Goal: Task Accomplishment & Management: Manage account settings

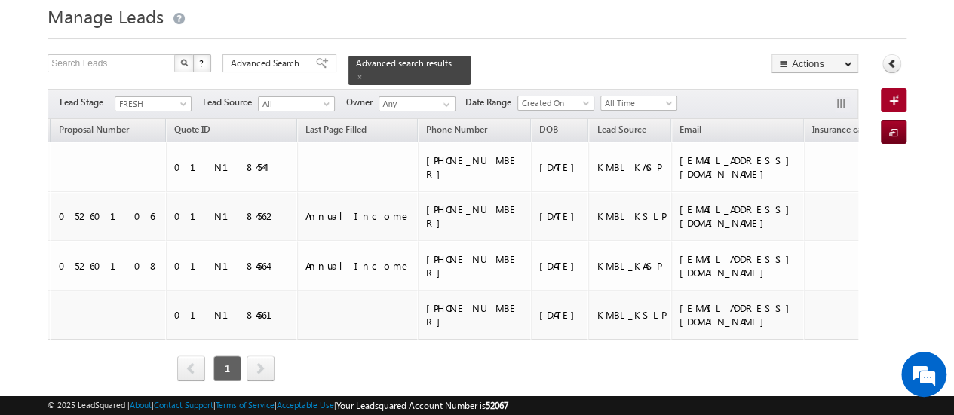
scroll to position [0, 613]
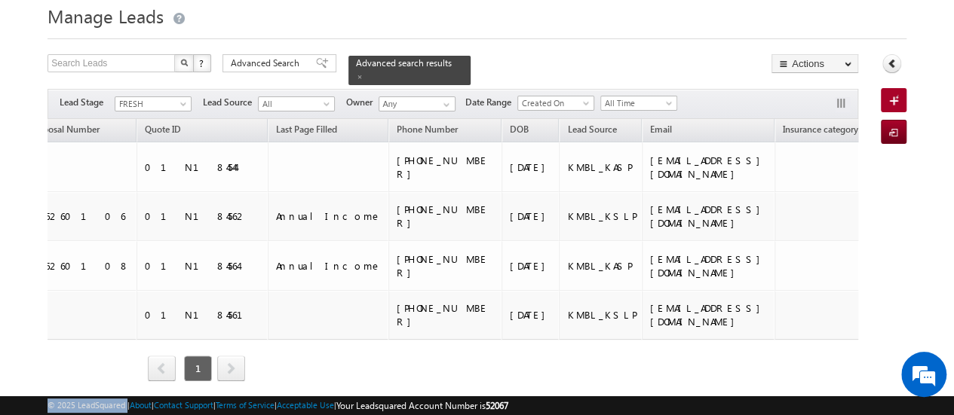
click at [127, 390] on body "Menu Mani Bhushan mani. bhush an.ua t@kot ak.co m" at bounding box center [477, 187] width 954 height 473
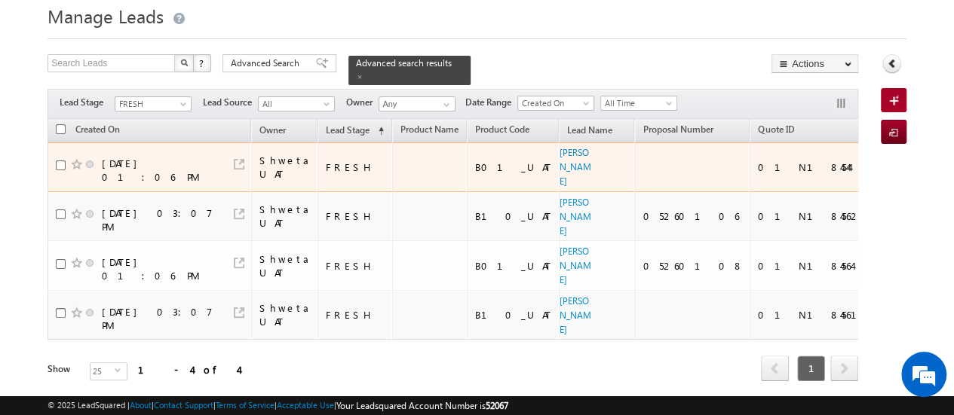
click at [881, 158] on td at bounding box center [941, 168] width 121 height 50
